Goal: Task Accomplishment & Management: Manage account settings

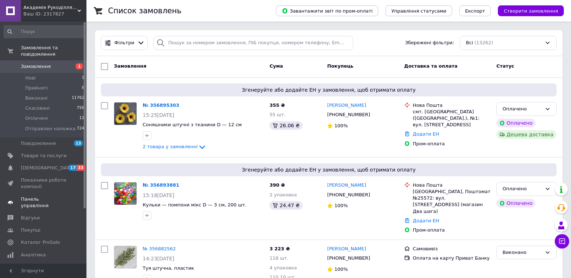
click at [35, 196] on span "Панель управління" at bounding box center [44, 202] width 46 height 13
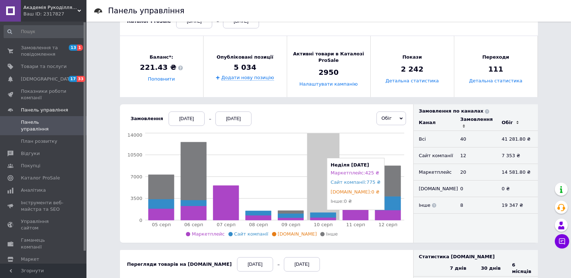
scroll to position [86, 0]
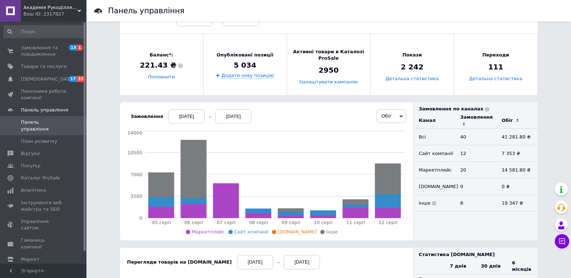
click at [189, 112] on div "05.08.2025" at bounding box center [187, 116] width 36 height 14
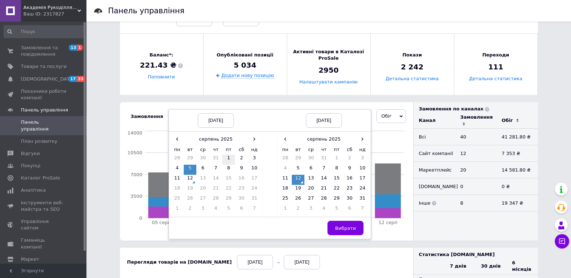
click at [222, 158] on td "1" at bounding box center [228, 160] width 13 height 10
click at [338, 232] on button "Вибрати" at bounding box center [345, 228] width 36 height 14
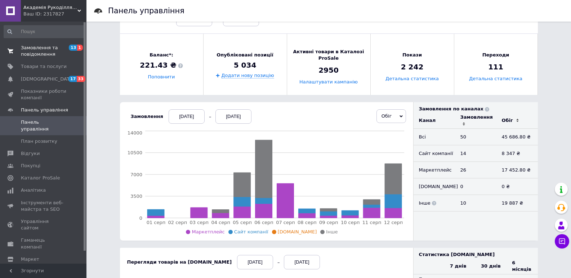
click at [37, 46] on span "Замовлення та повідомлення" at bounding box center [44, 51] width 46 height 13
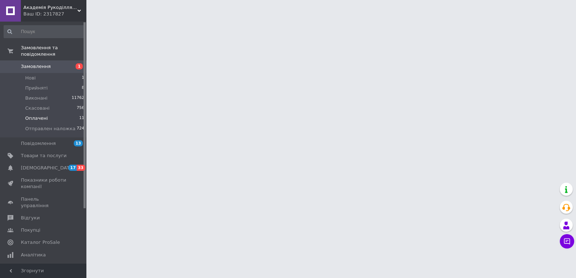
click at [42, 115] on span "Оплачені" at bounding box center [36, 118] width 23 height 6
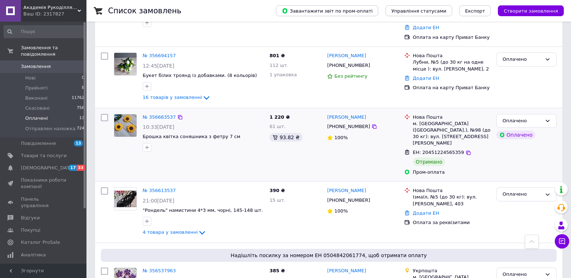
scroll to position [497, 0]
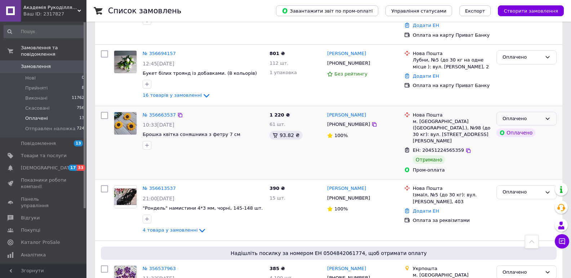
click at [510, 115] on div "Оплачено" at bounding box center [521, 119] width 39 height 8
click at [519, 167] on li "Отправлен наложка" at bounding box center [526, 177] width 59 height 21
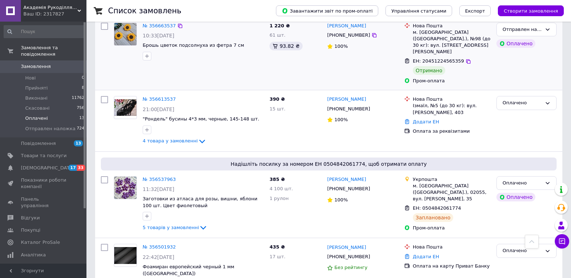
scroll to position [603, 0]
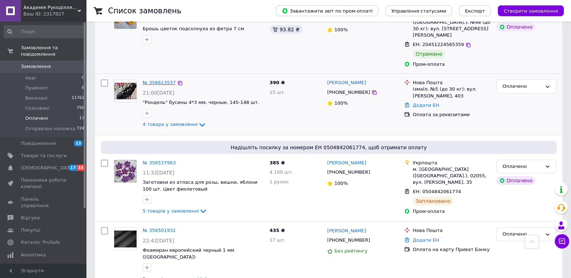
click at [151, 80] on link "№ 356613537" at bounding box center [159, 82] width 33 height 5
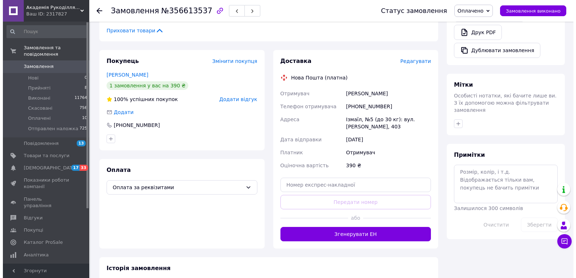
scroll to position [259, 0]
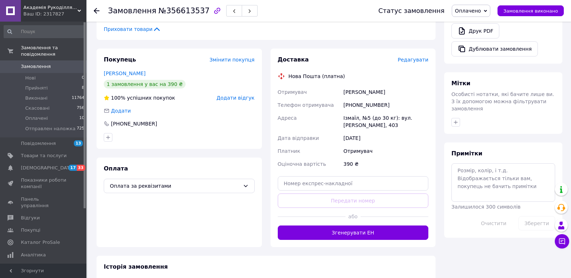
click at [416, 60] on span "Редагувати" at bounding box center [413, 60] width 31 height 6
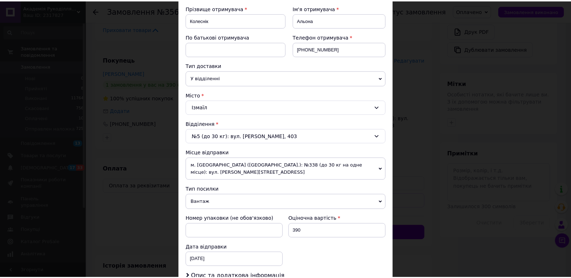
scroll to position [220, 0]
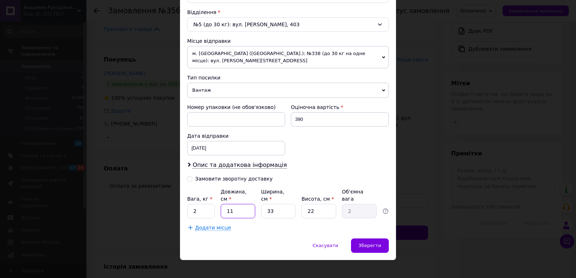
click at [239, 207] on input "11" at bounding box center [238, 211] width 35 height 14
type input "1"
type input "0.18"
type input "15"
type input "2.72"
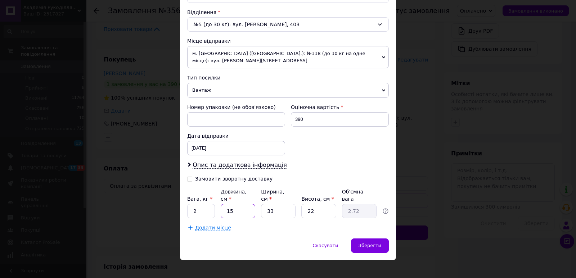
type input "15"
click at [282, 208] on input "33" at bounding box center [278, 211] width 35 height 14
type input "3"
type input "0.25"
type input "1"
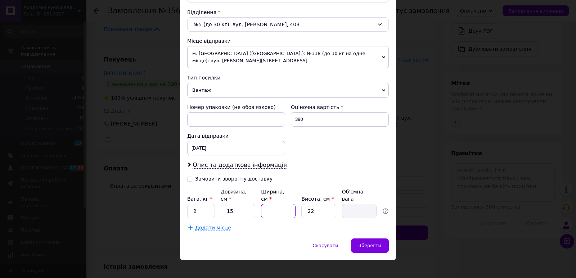
type input "0.1"
type input "15"
type input "1.24"
type input "15"
click at [317, 207] on input "22" at bounding box center [318, 211] width 35 height 14
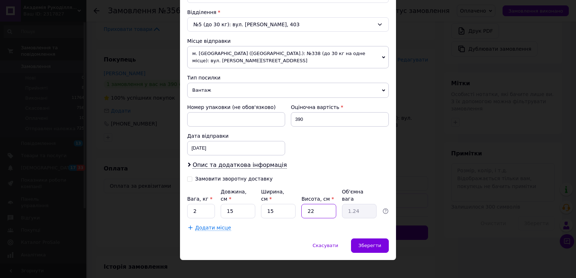
type input "2"
type input "0.11"
type input "5"
type input "0.28"
type input "5"
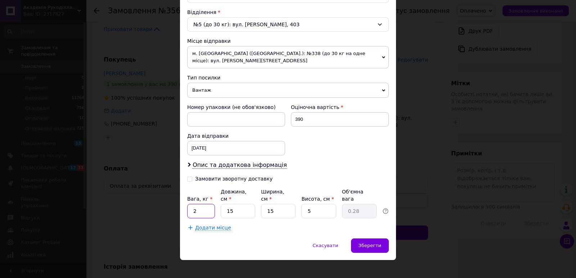
click at [201, 208] on input "2" at bounding box center [201, 211] width 28 height 14
type input "1"
click at [375, 243] on span "Зберегти" at bounding box center [370, 245] width 23 height 5
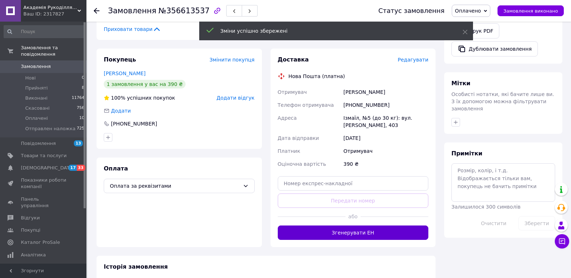
click at [369, 233] on button "Згенерувати ЕН" at bounding box center [353, 233] width 151 height 14
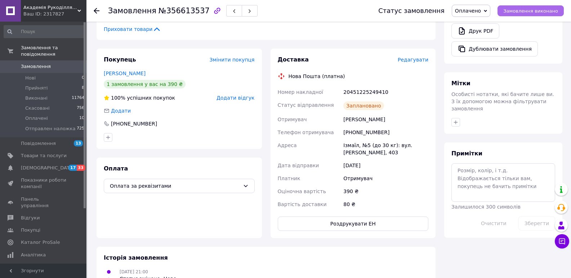
click at [528, 13] on span "Замовлення виконано" at bounding box center [530, 10] width 55 height 5
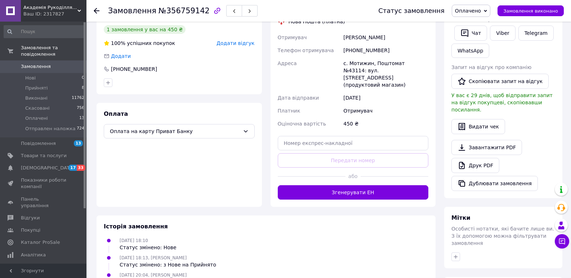
scroll to position [164, 0]
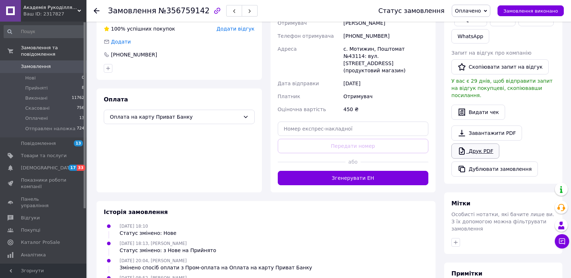
click at [481, 144] on link "Друк PDF" at bounding box center [475, 151] width 48 height 15
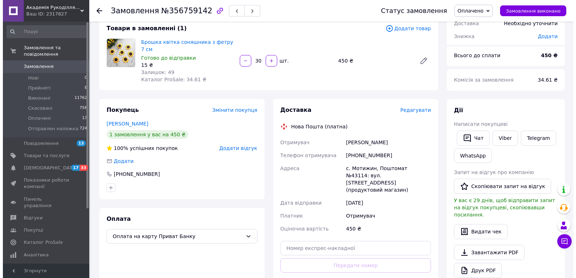
scroll to position [44, 0]
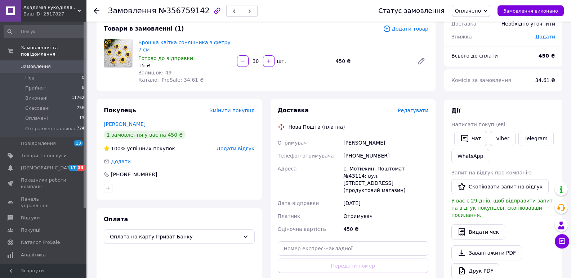
click at [408, 108] on span "Редагувати" at bounding box center [413, 111] width 31 height 6
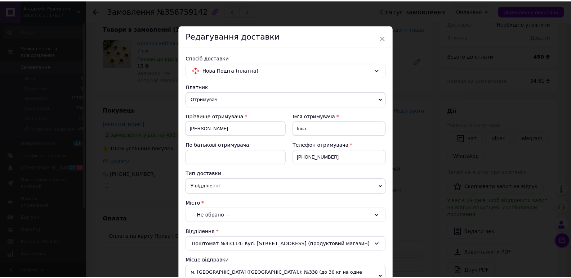
scroll to position [220, 0]
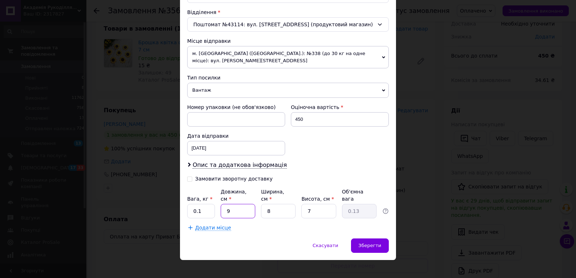
click at [239, 205] on input "9" at bounding box center [238, 211] width 35 height 14
type input "1"
type input "0.1"
type input "17"
type input "0.24"
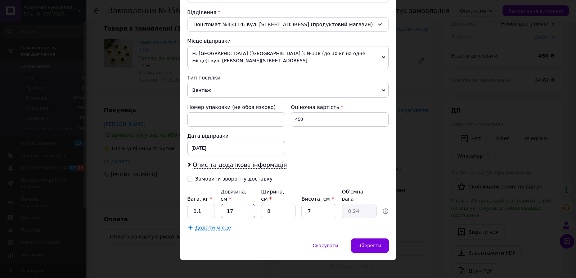
type input "17"
click at [281, 205] on input "8" at bounding box center [278, 211] width 35 height 14
type input "1"
type input "0.1"
type input "12"
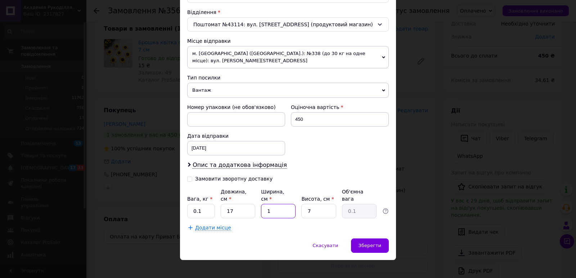
type input "0.36"
type input "12"
click at [325, 207] on input "7" at bounding box center [318, 211] width 35 height 14
type input "1"
type input "0.1"
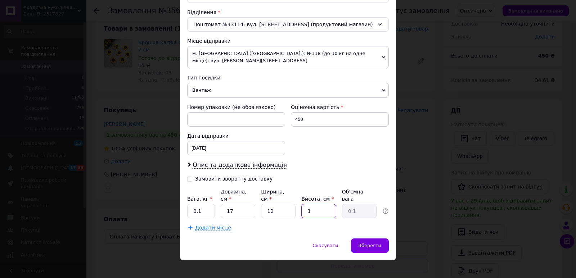
type input "10"
type input "0.51"
type input "10"
click at [370, 243] on span "Зберегти" at bounding box center [370, 245] width 23 height 5
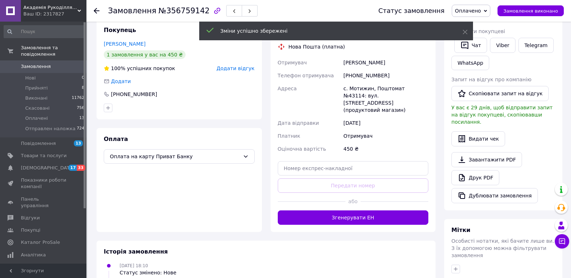
scroll to position [125, 0]
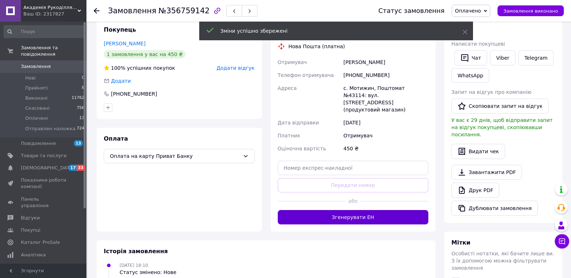
click at [364, 210] on button "Згенерувати ЕН" at bounding box center [353, 217] width 151 height 14
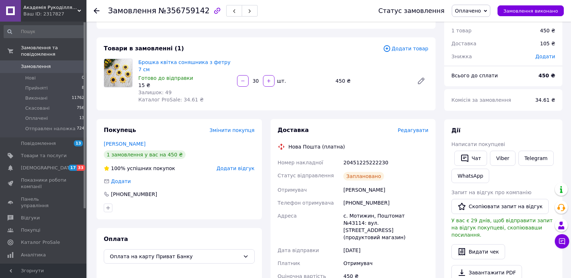
scroll to position [0, 0]
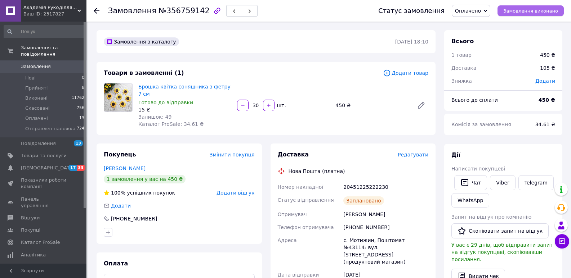
click at [532, 11] on span "Замовлення виконано" at bounding box center [530, 10] width 55 height 5
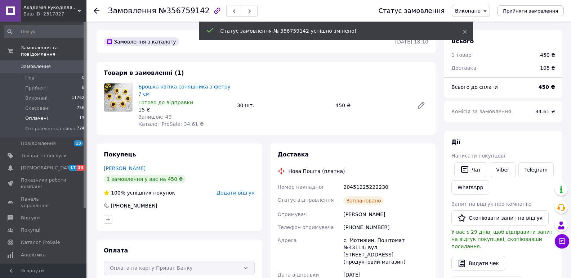
click at [37, 115] on span "Оплачені" at bounding box center [36, 118] width 23 height 6
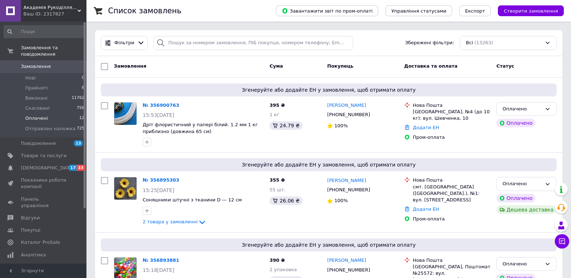
click at [33, 115] on span "Оплачені" at bounding box center [36, 118] width 23 height 6
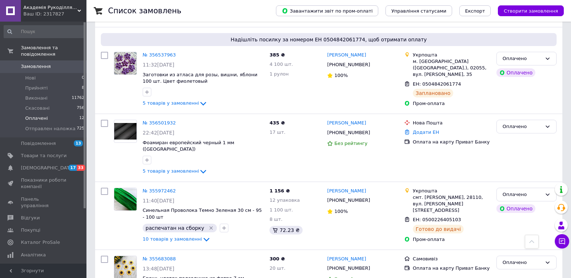
scroll to position [648, 0]
click at [165, 120] on link "№ 356501932" at bounding box center [159, 122] width 33 height 5
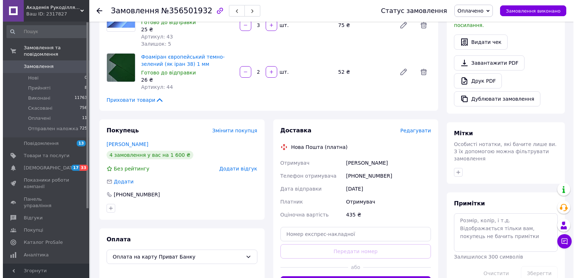
scroll to position [210, 0]
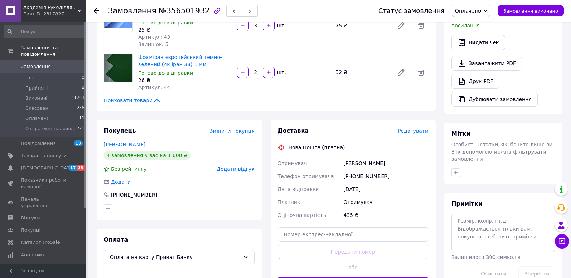
click at [406, 128] on span "Редагувати" at bounding box center [413, 131] width 31 height 6
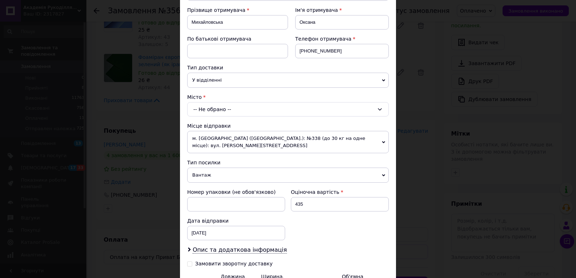
scroll to position [107, 0]
click at [305, 111] on div "-- Не обрано --" at bounding box center [288, 109] width 202 height 14
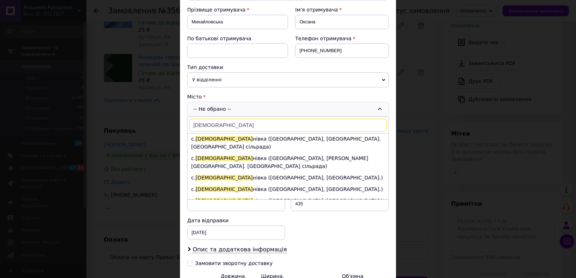
scroll to position [79, 0]
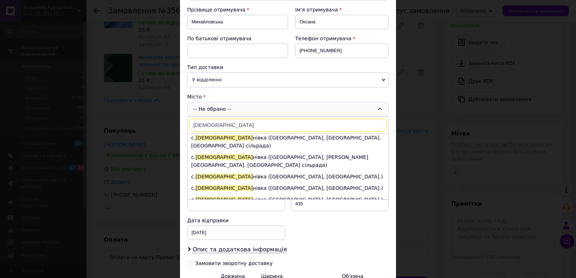
type input "Богда"
click at [246, 183] on li "с. Богда нівка (Київська обл., Броварський р-н.)" at bounding box center [288, 189] width 201 height 12
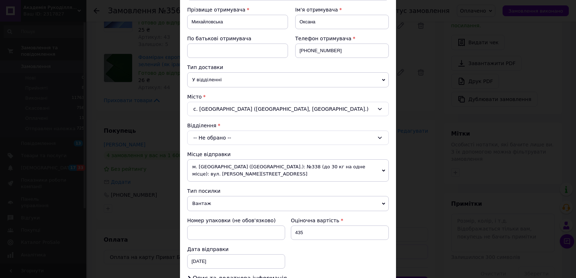
click at [230, 140] on div "-- Не обрано --" at bounding box center [288, 138] width 202 height 14
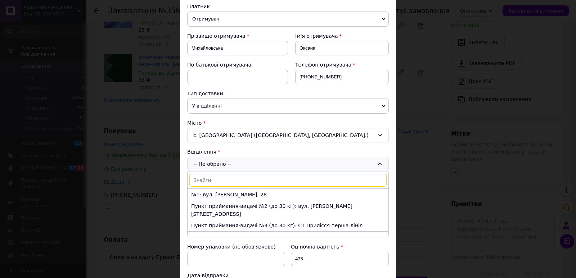
scroll to position [82, 0]
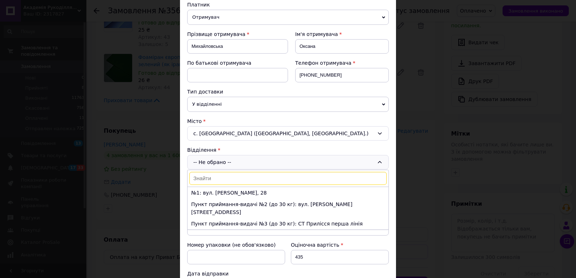
click at [260, 133] on div "с. Богданівка (Київська обл., Броварський р-н.)" at bounding box center [288, 133] width 202 height 14
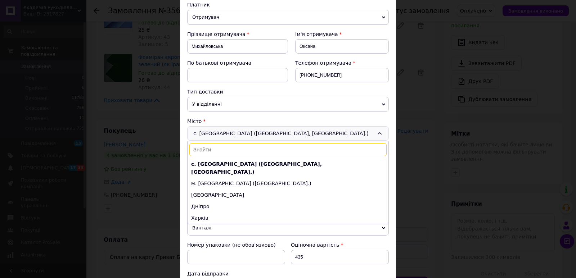
click at [251, 149] on input at bounding box center [287, 149] width 197 height 13
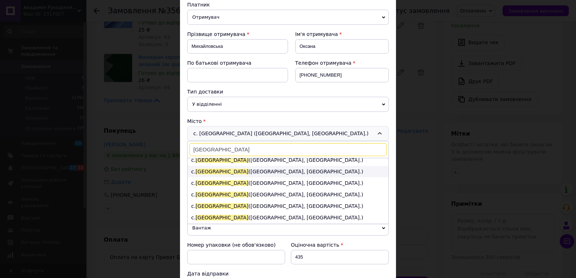
scroll to position [112, 0]
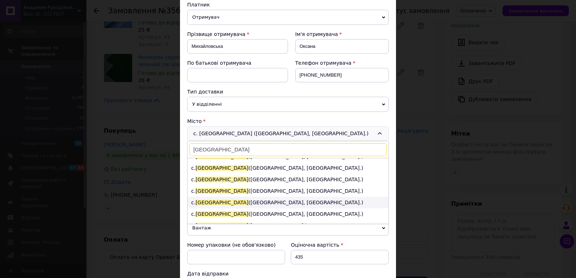
type input "богданівка"
click at [259, 197] on li "с. Богданівка (Київська обл., Бориспільський р-н.)" at bounding box center [288, 203] width 201 height 12
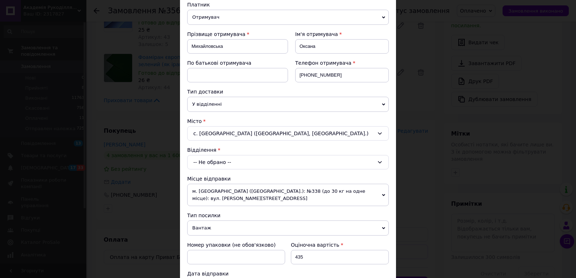
click at [237, 163] on div "-- Не обрано --" at bounding box center [288, 162] width 202 height 14
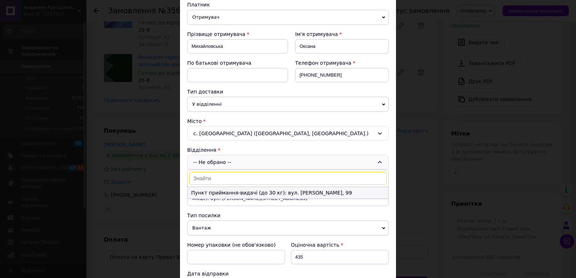
click at [239, 191] on li "Пункт приймання-видачі (до 30 кг): вул. Бондаренка, 99" at bounding box center [288, 193] width 201 height 12
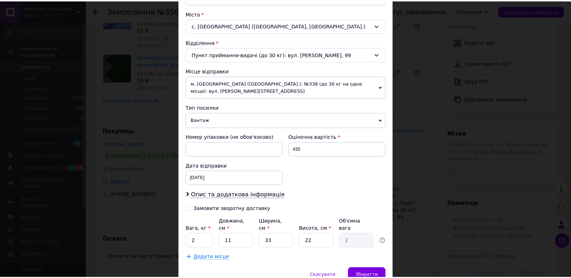
scroll to position [220, 0]
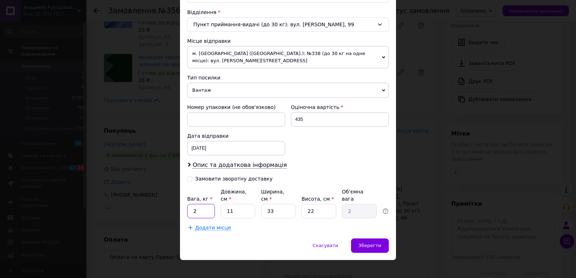
click at [204, 205] on input "2" at bounding box center [201, 211] width 28 height 14
type input "1"
click at [239, 206] on input "11" at bounding box center [238, 211] width 35 height 14
type input "1"
type input "0.18"
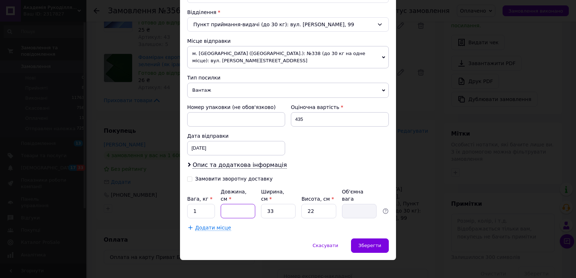
type input "5"
type input "0.91"
type input "50"
type input "9.07"
type input "50"
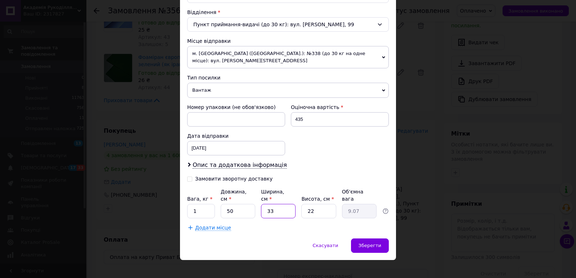
click at [276, 207] on input "33" at bounding box center [278, 211] width 35 height 14
type input "3"
type input "0.83"
type input "1"
type input "0.28"
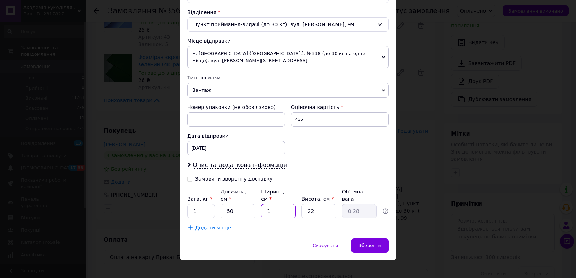
type input "18"
type input "4.95"
type input "18"
click at [314, 206] on input "22" at bounding box center [318, 211] width 35 height 14
type input "2"
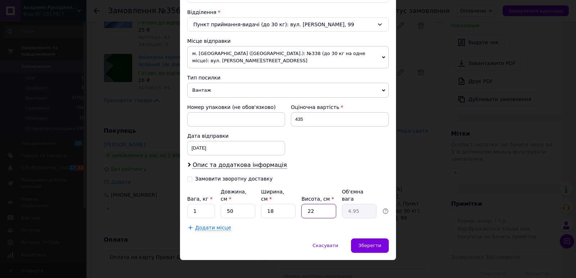
type input "0.45"
type input "6"
type input "1.35"
type input "7"
type input "1.58"
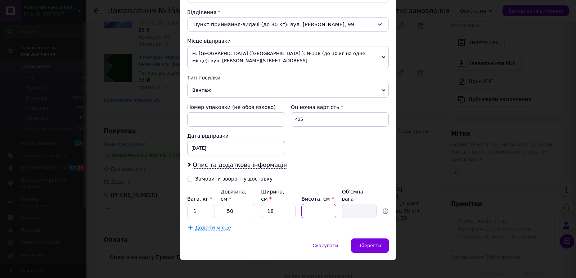
type input "8"
type input "1.8"
type input "8"
click at [366, 243] on span "Зберегти" at bounding box center [370, 245] width 23 height 5
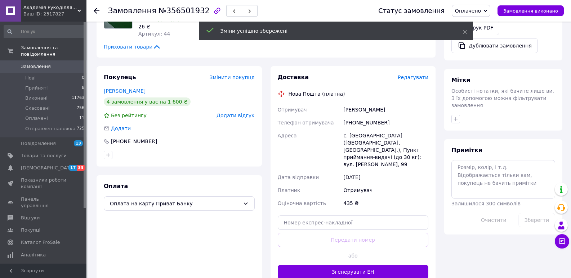
scroll to position [264, 0]
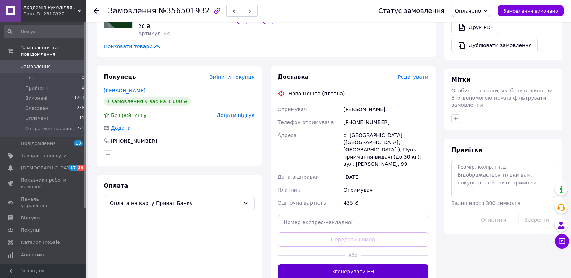
click at [350, 265] on button "Згенерувати ЕН" at bounding box center [353, 272] width 151 height 14
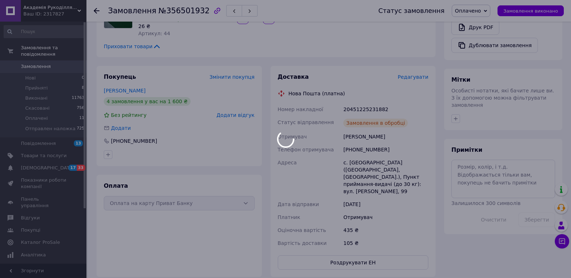
scroll to position [35, 0]
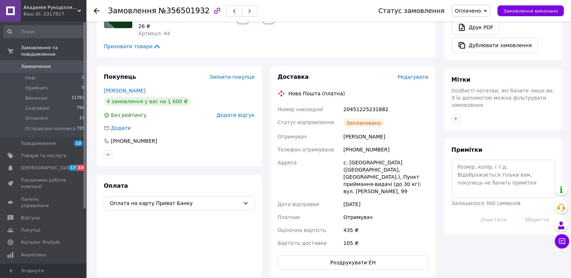
click at [409, 74] on span "Редагувати" at bounding box center [413, 77] width 31 height 6
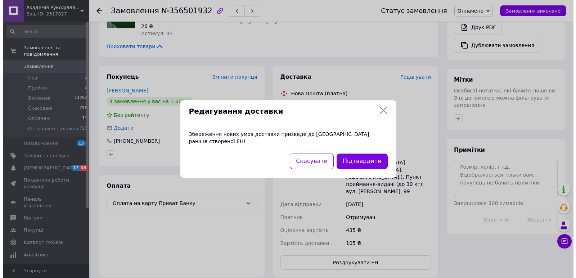
scroll to position [256, 0]
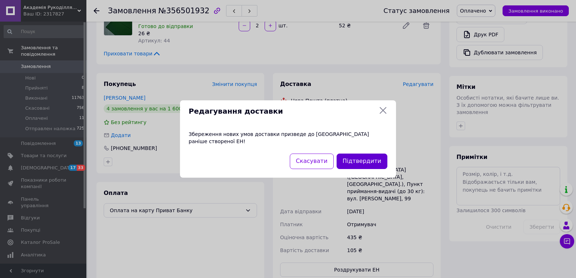
click at [379, 154] on button "Підтвердити" at bounding box center [362, 161] width 51 height 15
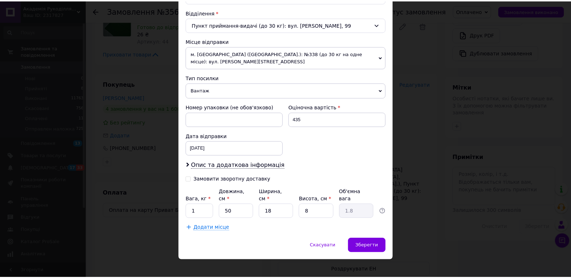
scroll to position [0, 0]
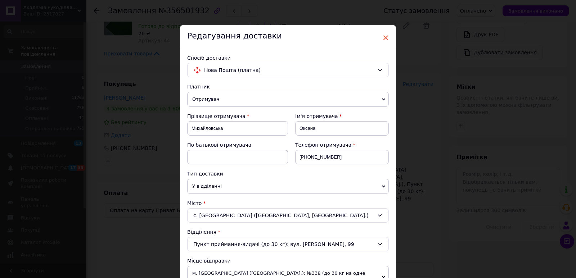
click at [385, 35] on span "×" at bounding box center [385, 38] width 6 height 12
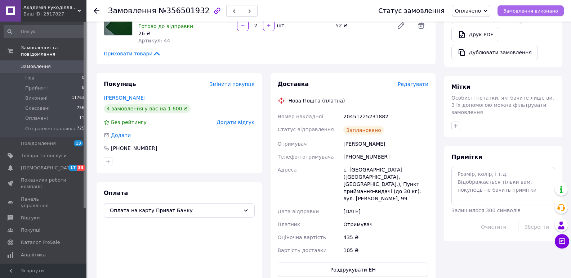
click at [527, 11] on span "Замовлення виконано" at bounding box center [530, 10] width 55 height 5
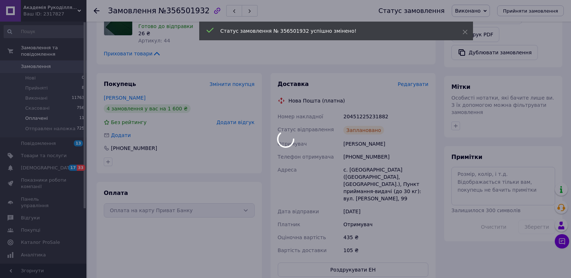
scroll to position [52, 0]
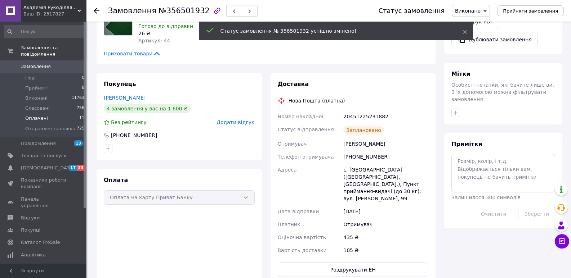
click at [37, 115] on span "Оплачені" at bounding box center [36, 118] width 23 height 6
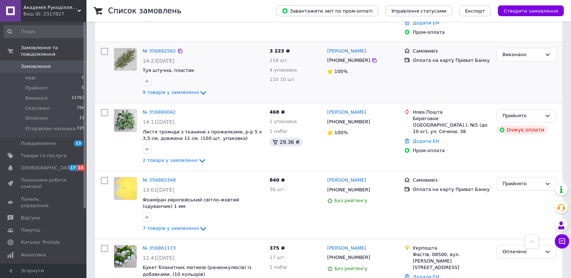
scroll to position [274, 0]
click at [153, 109] on link "№ 356880042" at bounding box center [159, 111] width 33 height 5
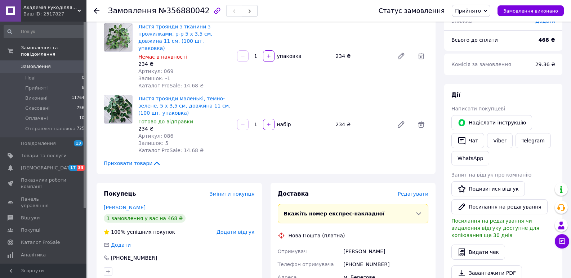
scroll to position [59, 0]
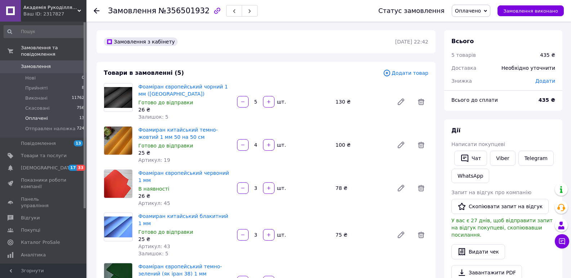
click at [30, 115] on span "Оплачені" at bounding box center [36, 118] width 23 height 6
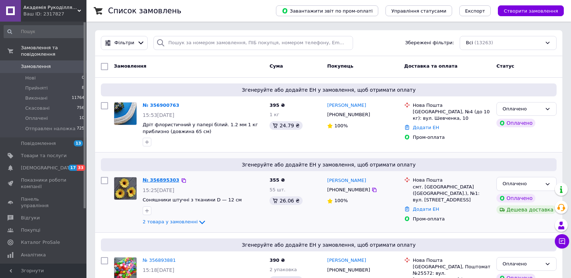
click at [154, 179] on link "№ 356895303" at bounding box center [161, 180] width 37 height 5
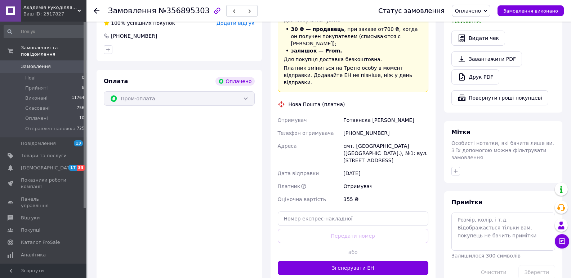
scroll to position [464, 0]
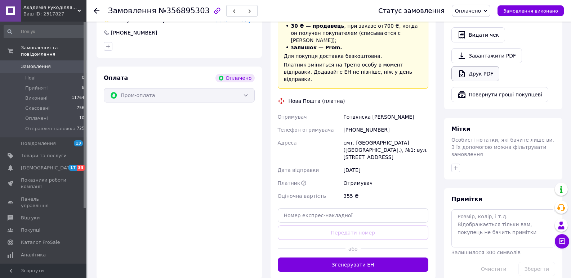
click at [477, 66] on link "Друк PDF" at bounding box center [475, 73] width 48 height 15
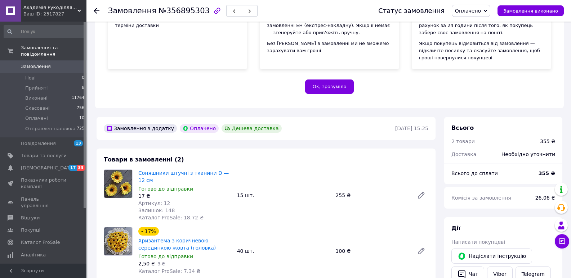
scroll to position [130, 0]
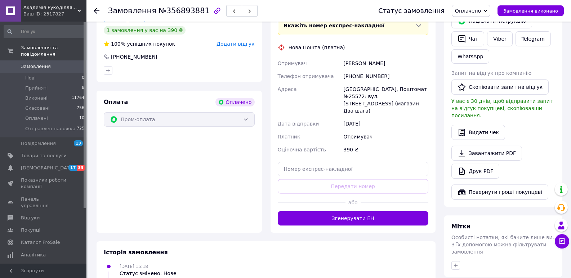
scroll to position [367, 0]
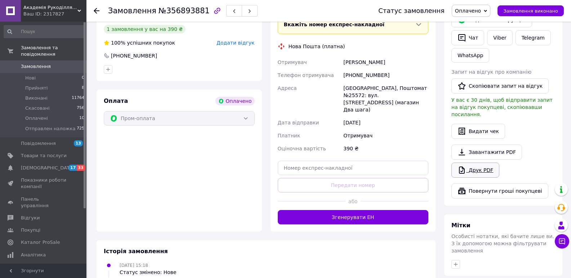
click at [470, 163] on link "Друк PDF" at bounding box center [475, 170] width 48 height 15
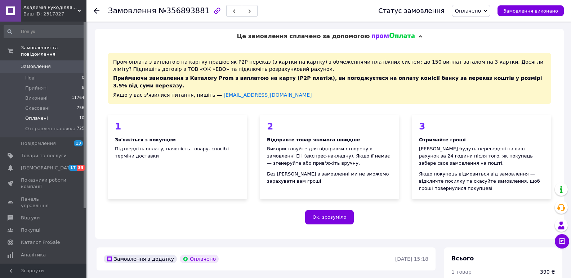
click at [33, 115] on span "Оплачені" at bounding box center [36, 118] width 23 height 6
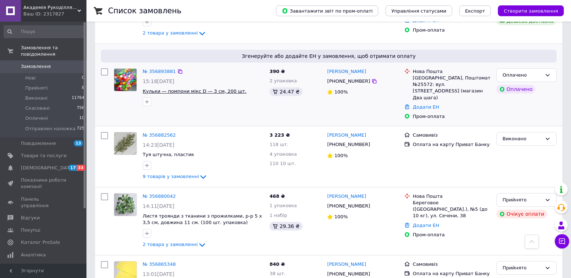
scroll to position [189, 0]
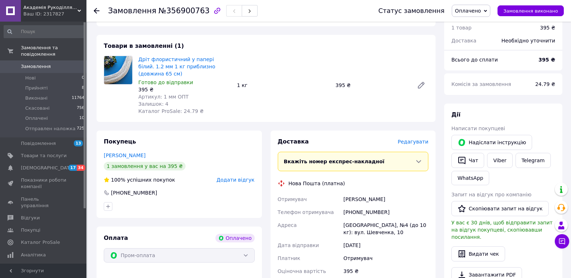
scroll to position [247, 0]
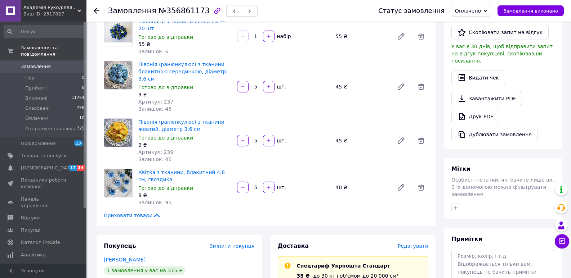
scroll to position [174, 0]
click at [473, 109] on link "Друк PDF" at bounding box center [475, 116] width 48 height 15
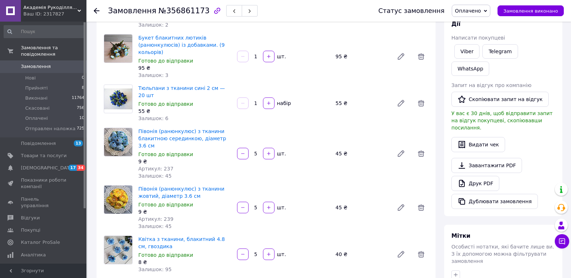
scroll to position [106, 0]
click at [44, 115] on span "Оплачені" at bounding box center [36, 118] width 23 height 6
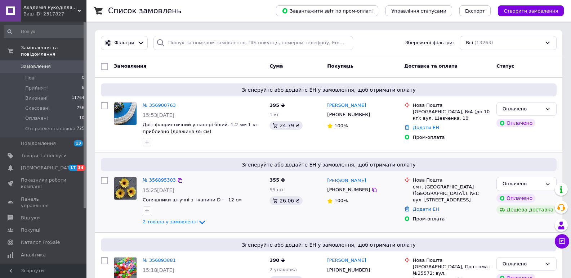
scroll to position [180, 0]
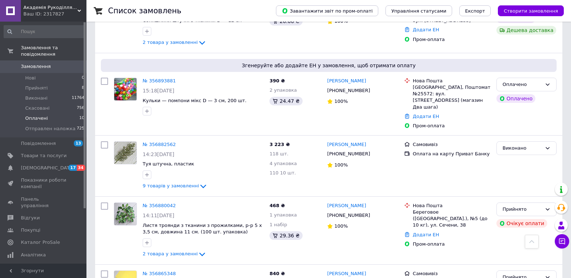
click at [39, 115] on span "Оплачені" at bounding box center [36, 118] width 23 height 6
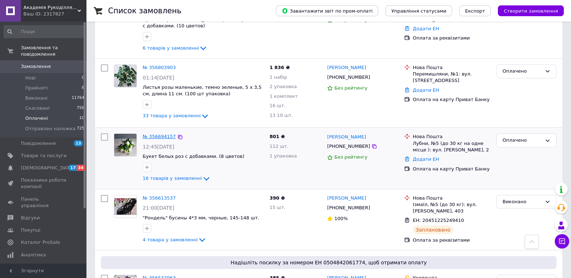
scroll to position [351, 0]
click at [148, 134] on link "№ 356694157" at bounding box center [159, 136] width 33 height 5
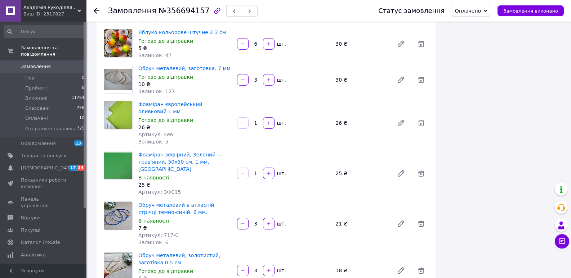
scroll to position [484, 0]
